Goal: Information Seeking & Learning: Check status

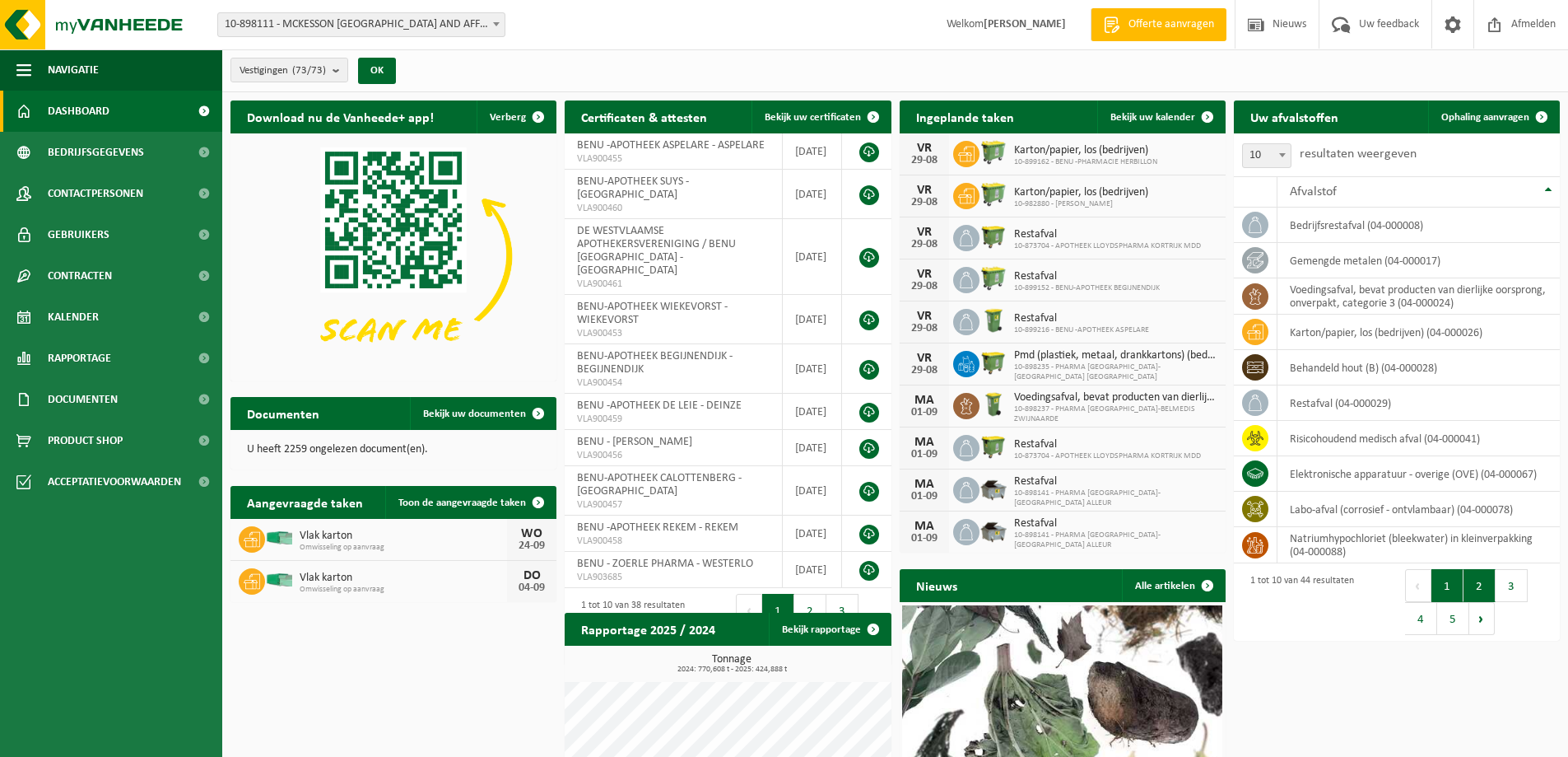
click at [1480, 586] on button "2" at bounding box center [1479, 585] width 33 height 33
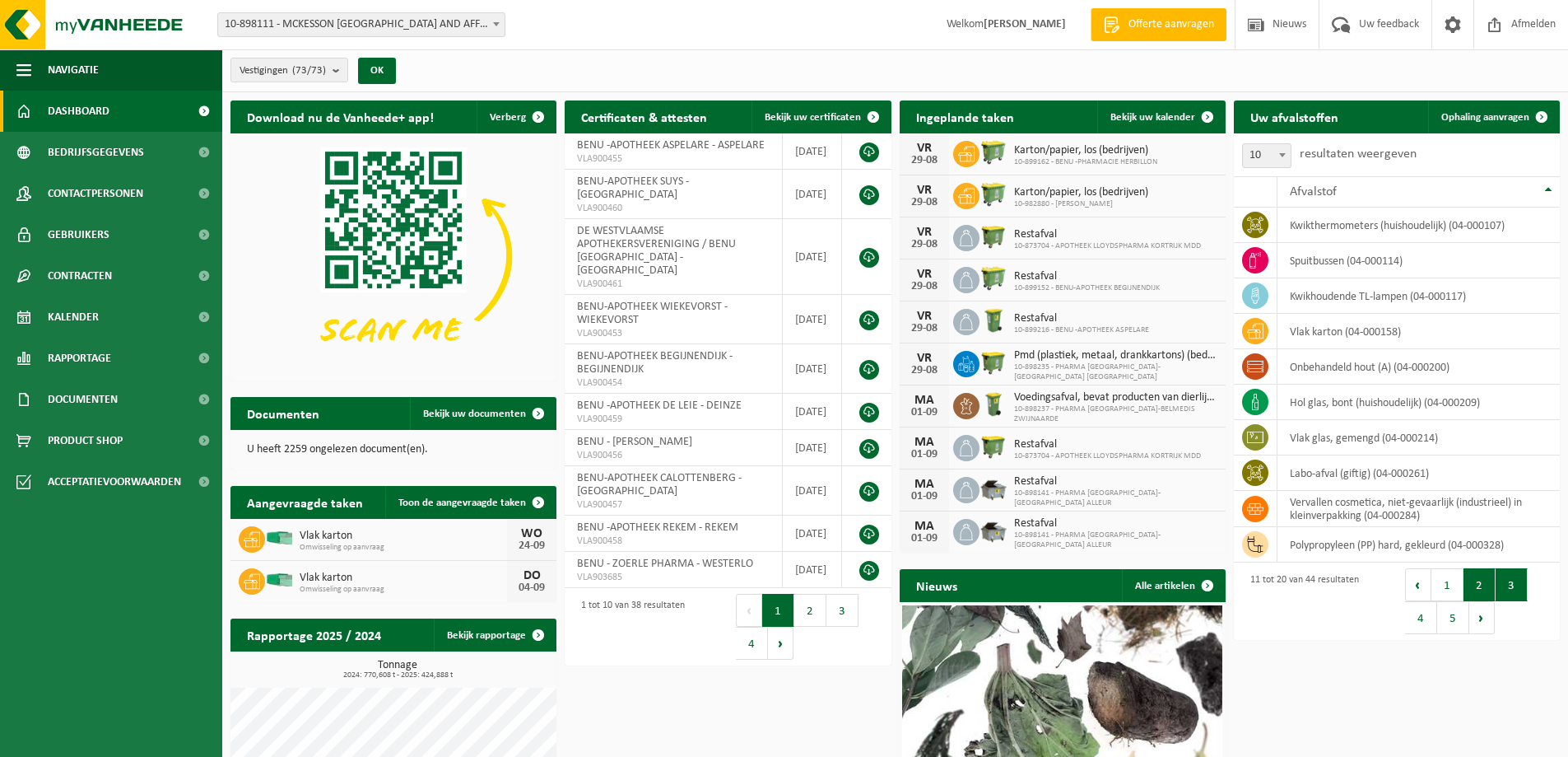
click at [1515, 583] on button "3" at bounding box center [1512, 584] width 33 height 33
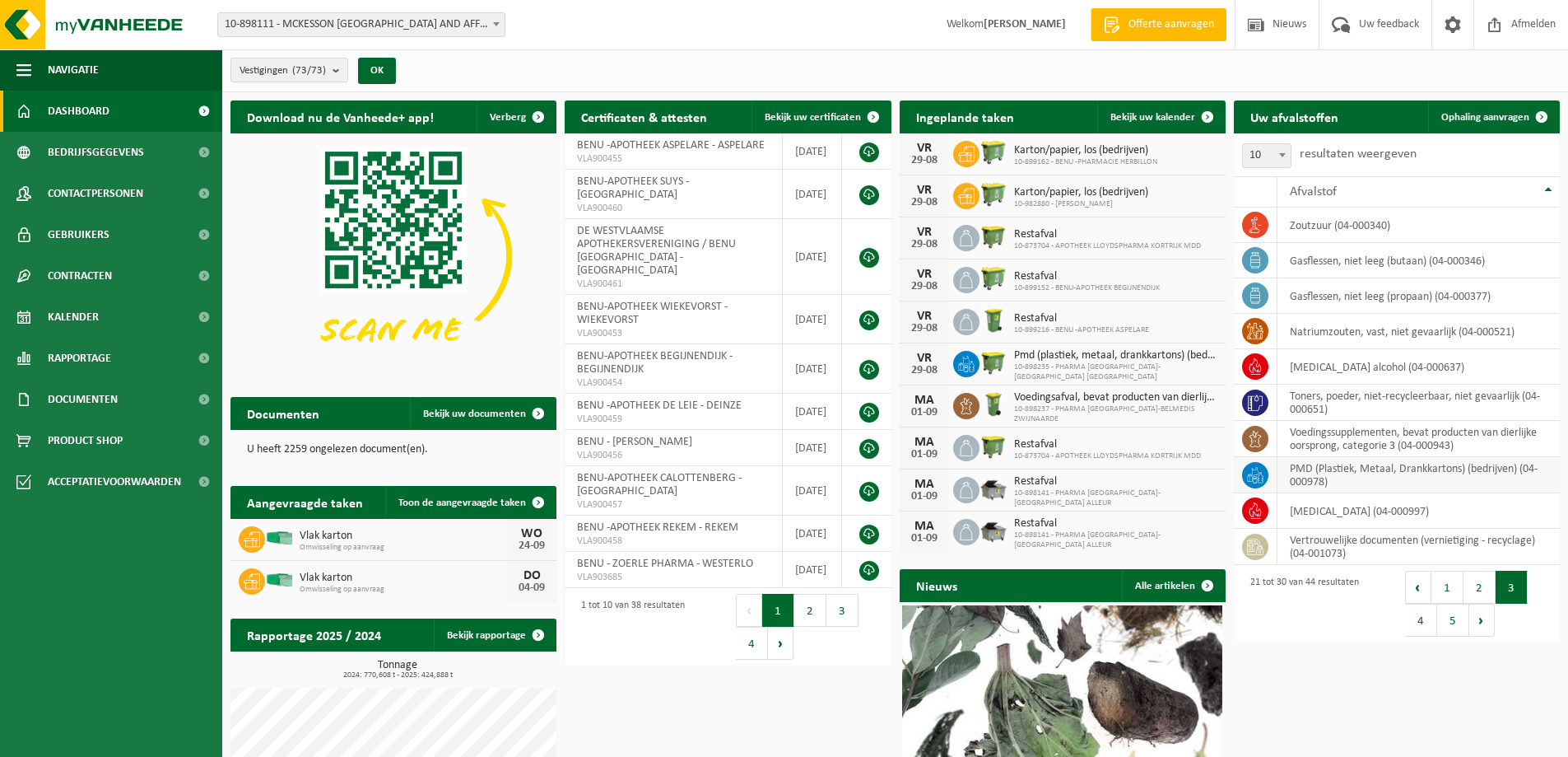
click at [1358, 474] on td "PMD (Plastiek, Metaal, Drankkartons) (bedrijven) (04-000978)" at bounding box center [1418, 475] width 283 height 36
click at [1254, 469] on icon at bounding box center [1255, 471] width 7 height 8
click at [1315, 472] on td "PMD (Plastiek, Metaal, Drankkartons) (bedrijven) (04-000978)" at bounding box center [1418, 475] width 283 height 36
drag, startPoint x: 1378, startPoint y: 475, endPoint x: 1294, endPoint y: 480, distance: 84.1
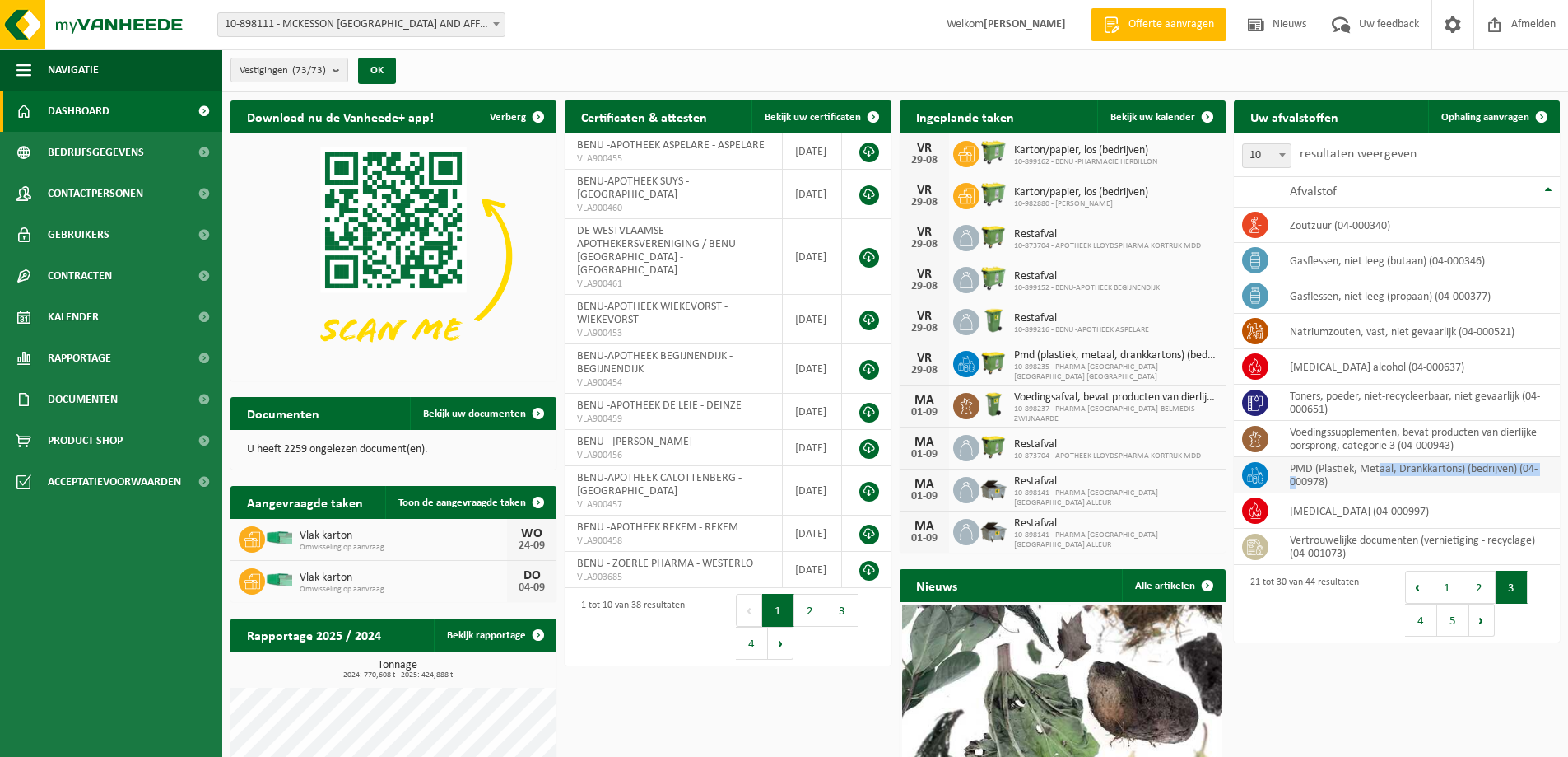
click at [1294, 480] on td "PMD (Plastiek, Metaal, Drankkartons) (bedrijven) (04-000978)" at bounding box center [1418, 475] width 283 height 36
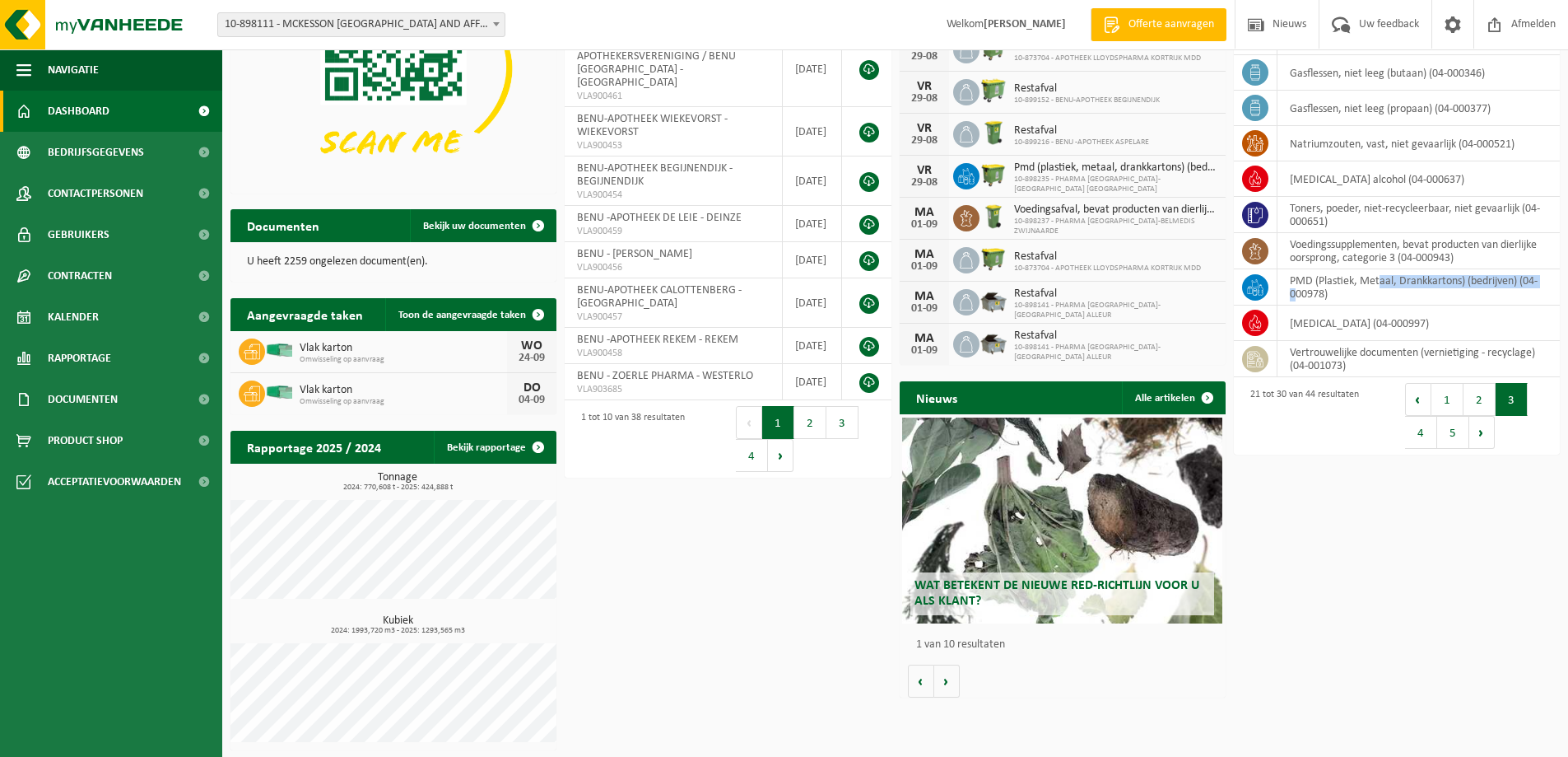
scroll to position [189, 0]
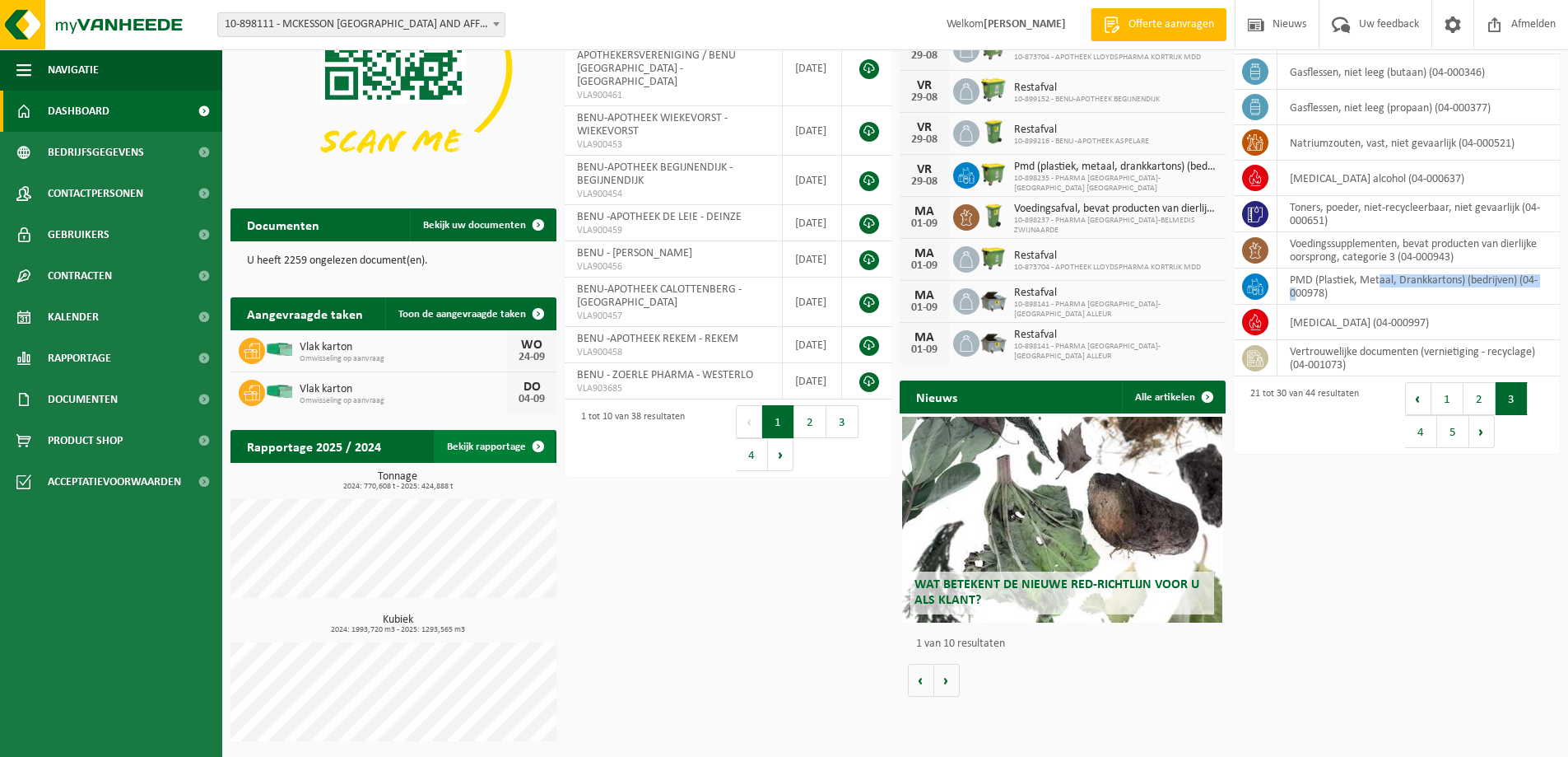
click at [509, 444] on link "Bekijk rapportage" at bounding box center [494, 446] width 121 height 33
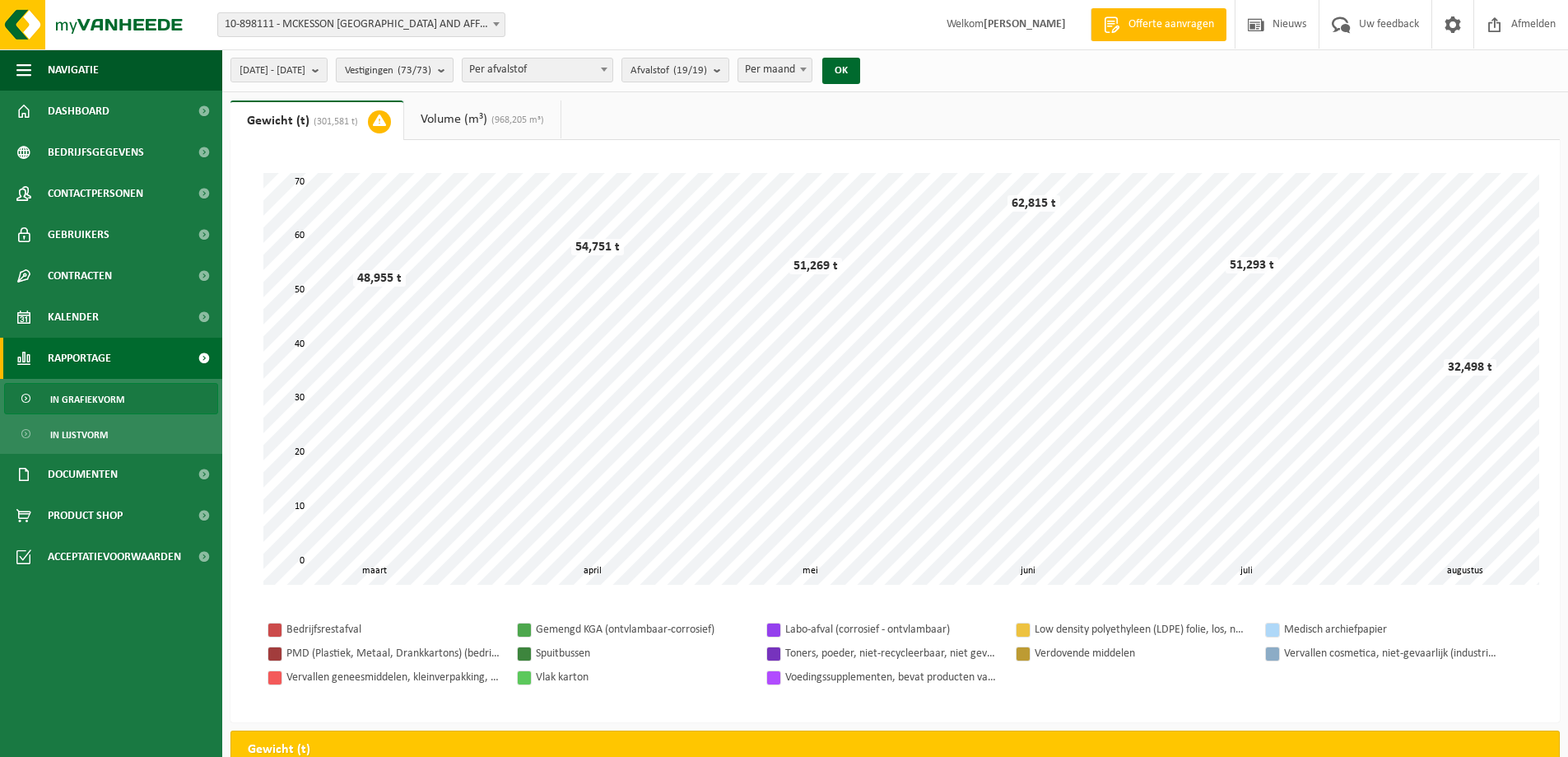
click at [418, 73] on span "Vestigingen (73/73)" at bounding box center [388, 70] width 87 height 24
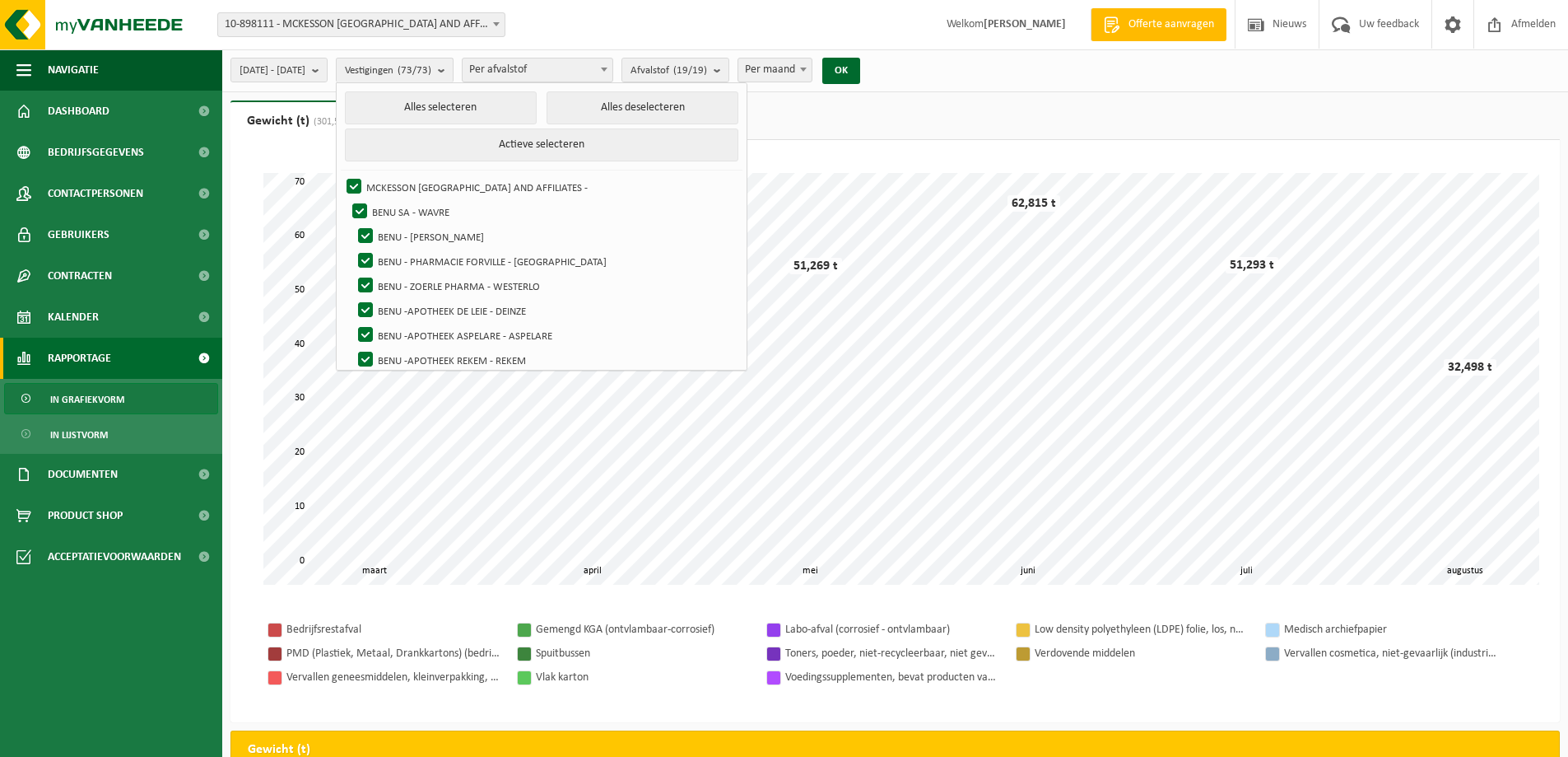
click at [535, 65] on span "Per afvalstof" at bounding box center [537, 70] width 150 height 23
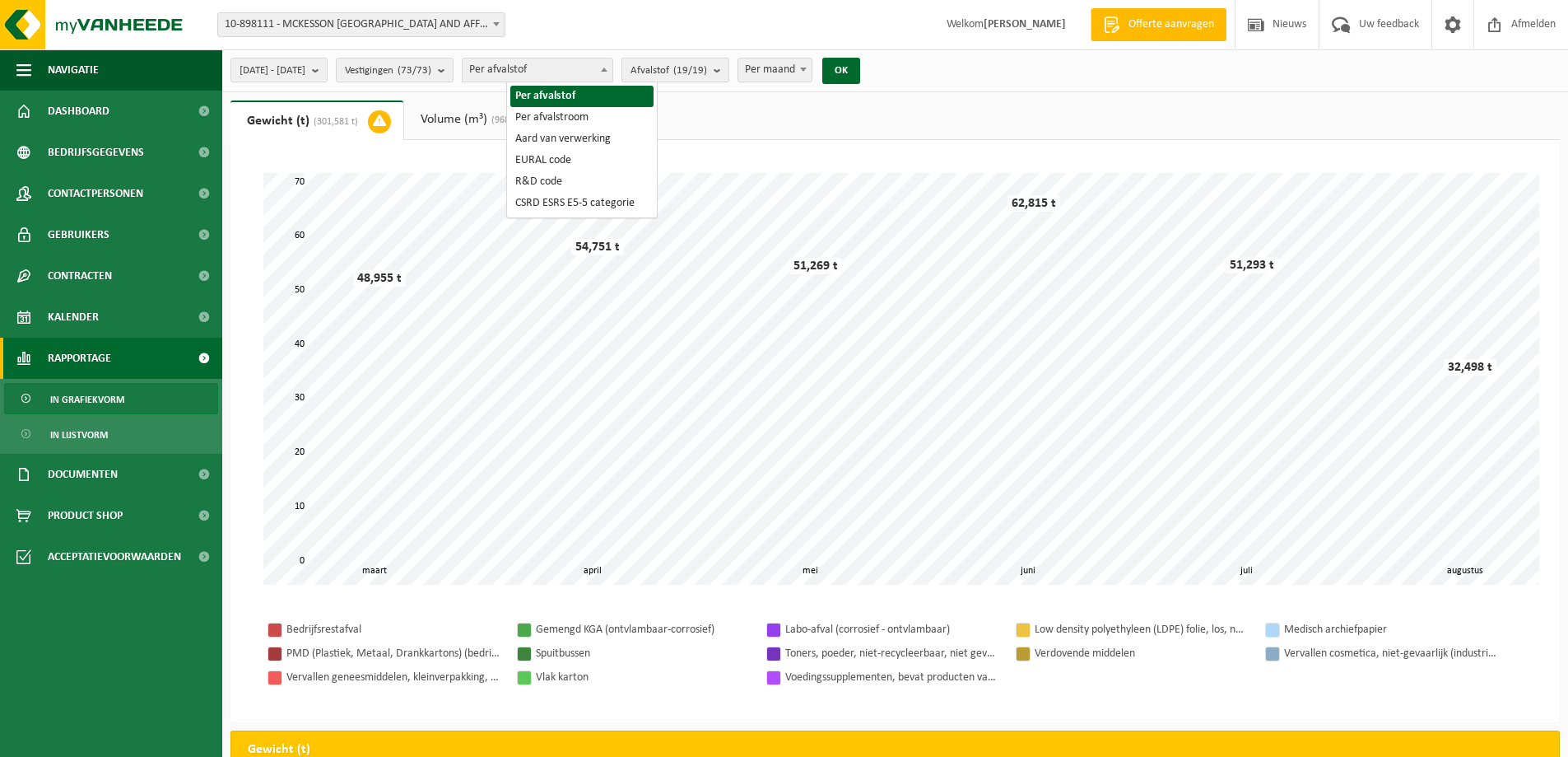
click at [707, 71] on span "Afvalstof (19/19)" at bounding box center [668, 70] width 77 height 24
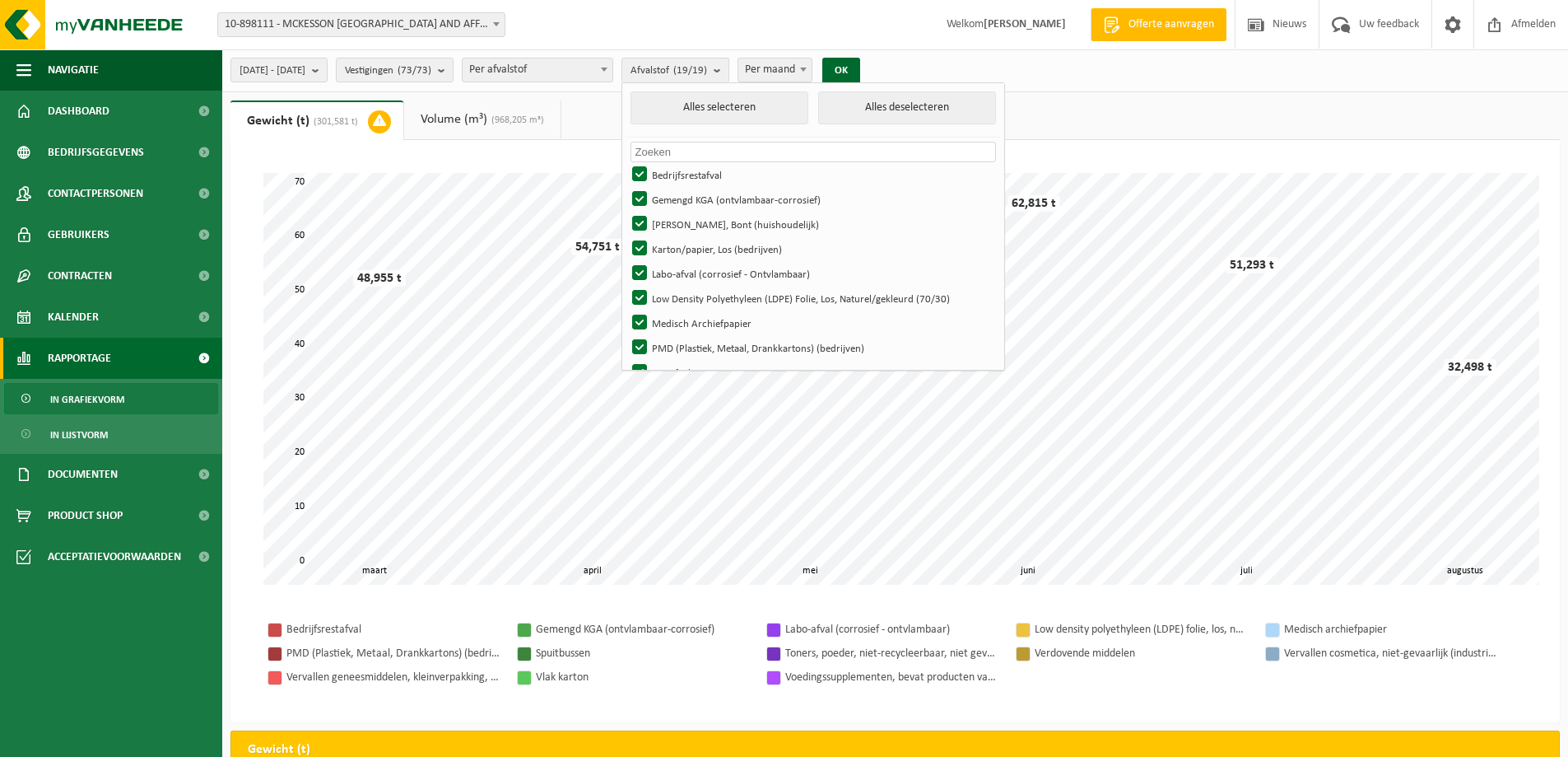
click at [1279, 164] on div "Even geduld. Door de grote hoeveelheid gegevens duurt het laden even. april mei…" at bounding box center [894, 378] width 1296 height 444
